Goal: Navigation & Orientation: Find specific page/section

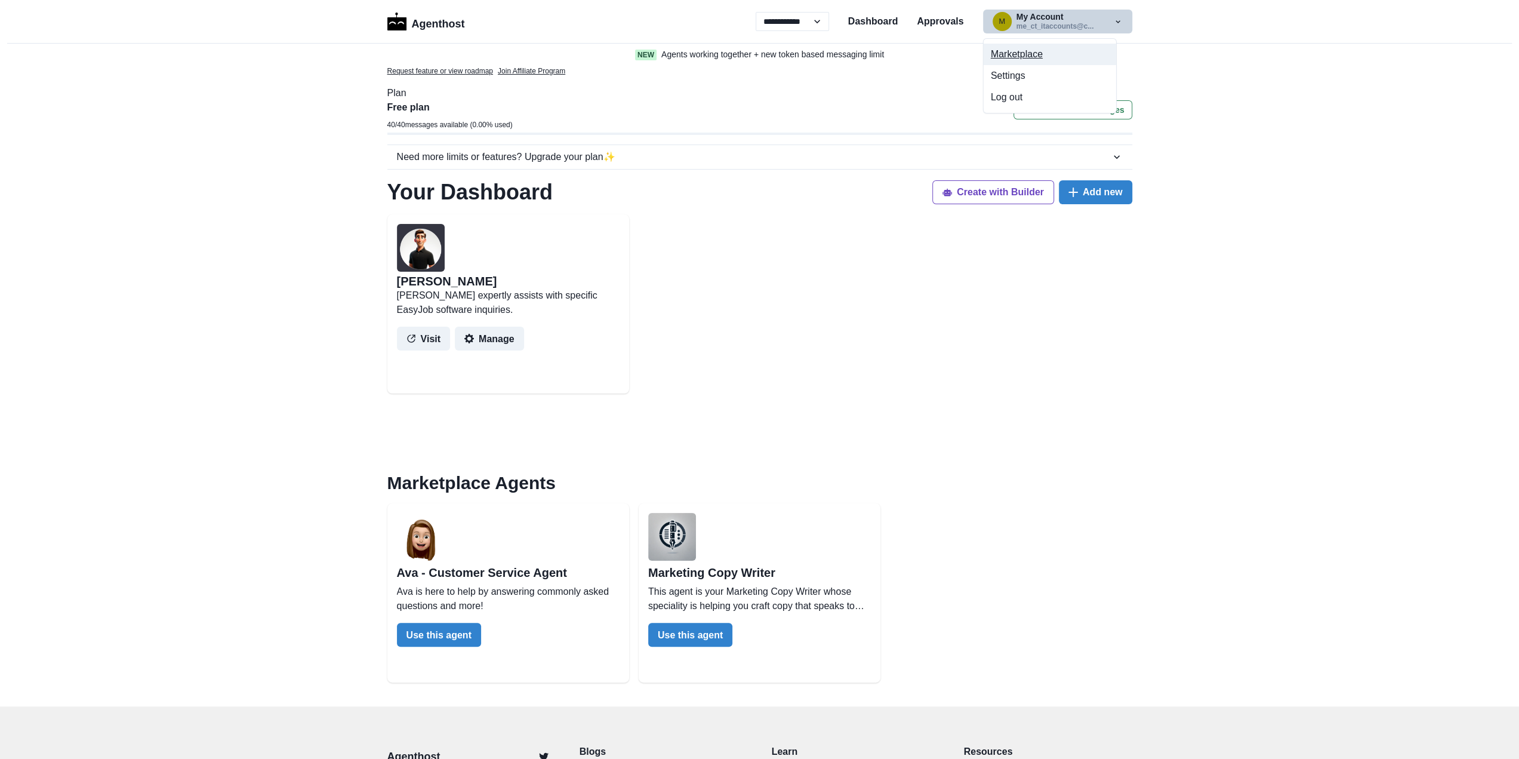
click at [1018, 56] on button "Marketplace" at bounding box center [1050, 54] width 133 height 21
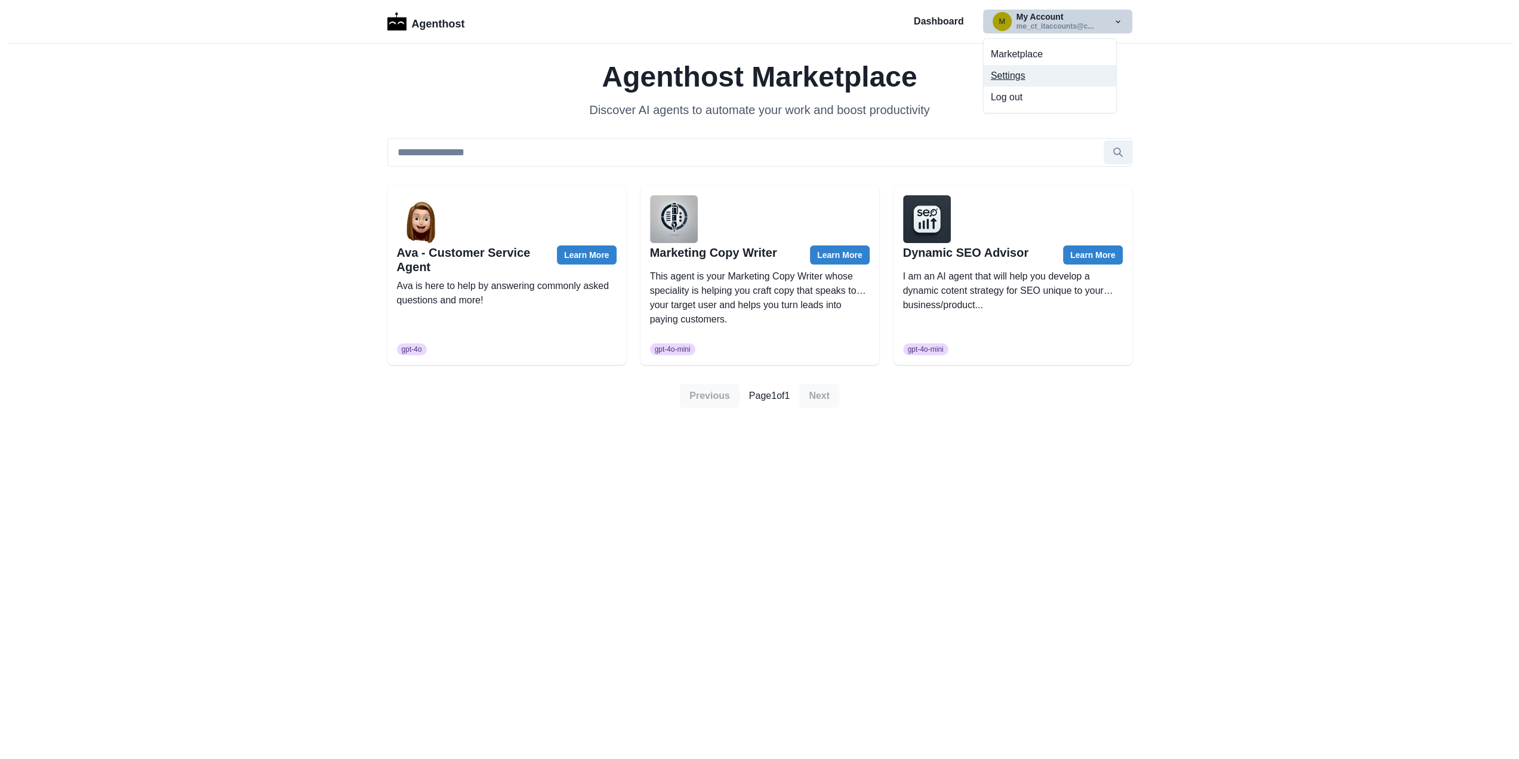
click at [1008, 75] on button "Settings" at bounding box center [1050, 75] width 133 height 21
